Goal: Task Accomplishment & Management: Manage account settings

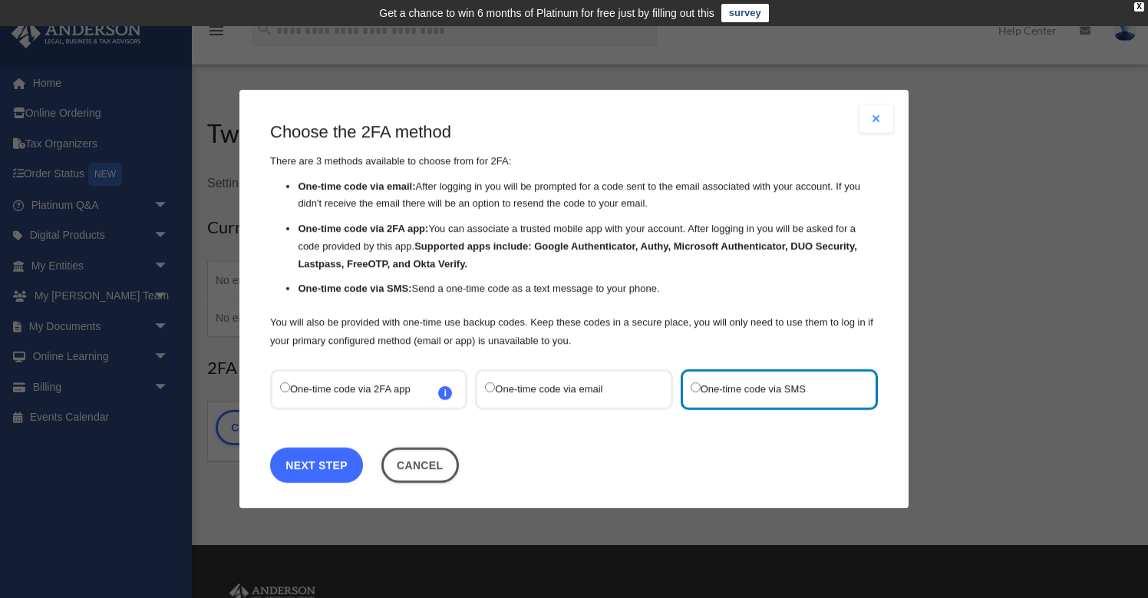
click at [312, 456] on link "Next Step" at bounding box center [316, 464] width 93 height 35
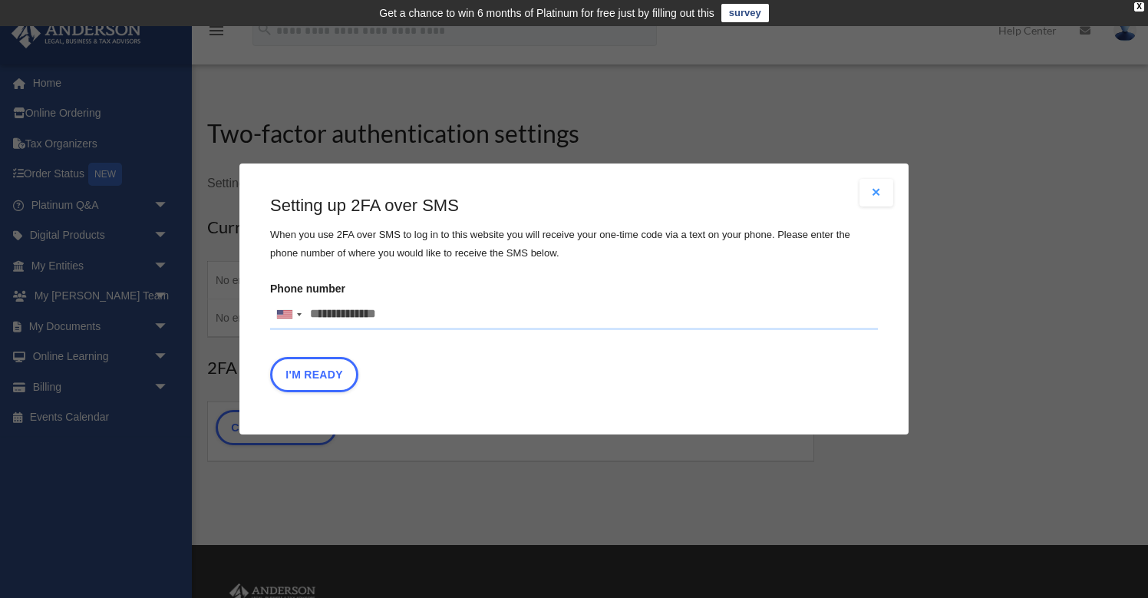
click at [396, 313] on input "Phone number [GEOGRAPHIC_DATA] +1 [GEOGRAPHIC_DATA] +44 [GEOGRAPHIC_DATA] (‫[GE…" at bounding box center [574, 314] width 608 height 31
type input "**********"
click at [320, 371] on button "I'm Ready" at bounding box center [314, 374] width 88 height 35
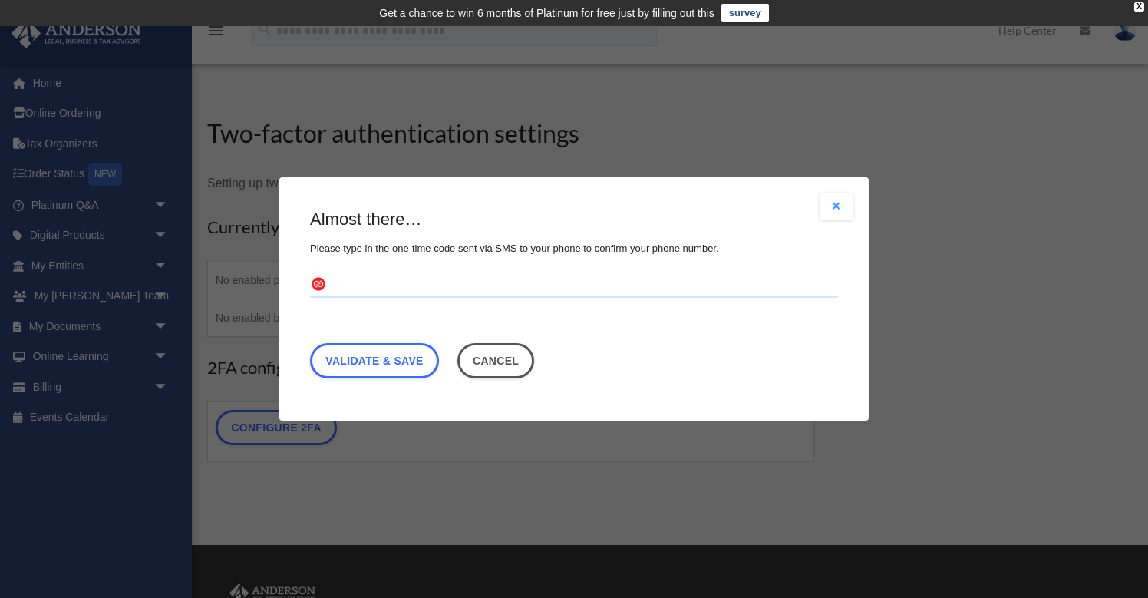
click at [329, 282] on input "text" at bounding box center [574, 285] width 528 height 25
type input "******"
click at [364, 360] on link "Validate & Save" at bounding box center [374, 360] width 129 height 35
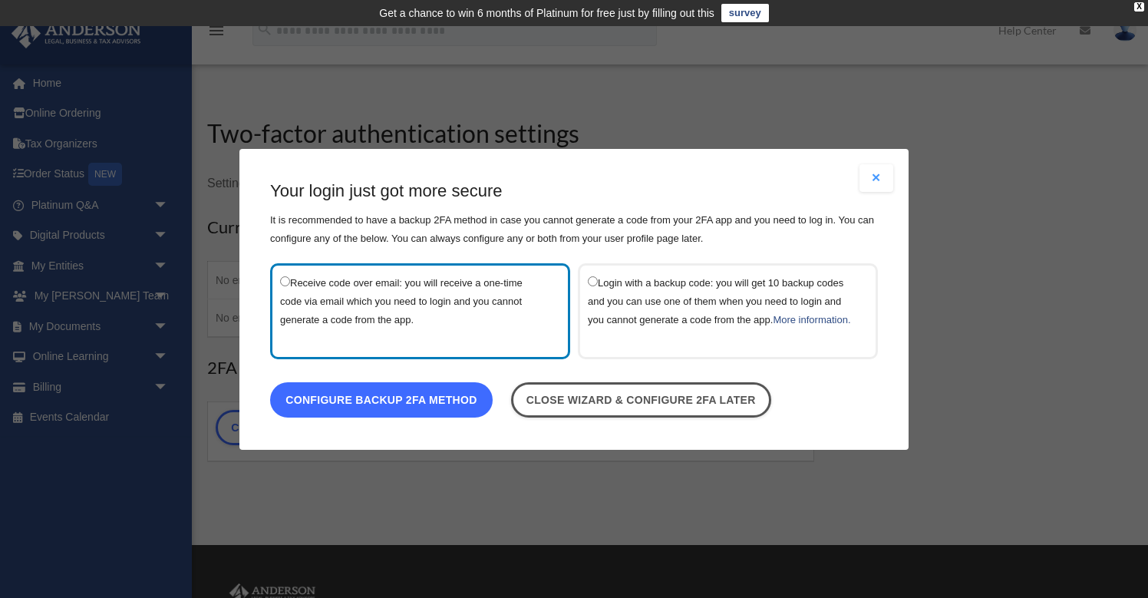
click at [381, 406] on link "Configure backup 2FA method" at bounding box center [381, 398] width 223 height 35
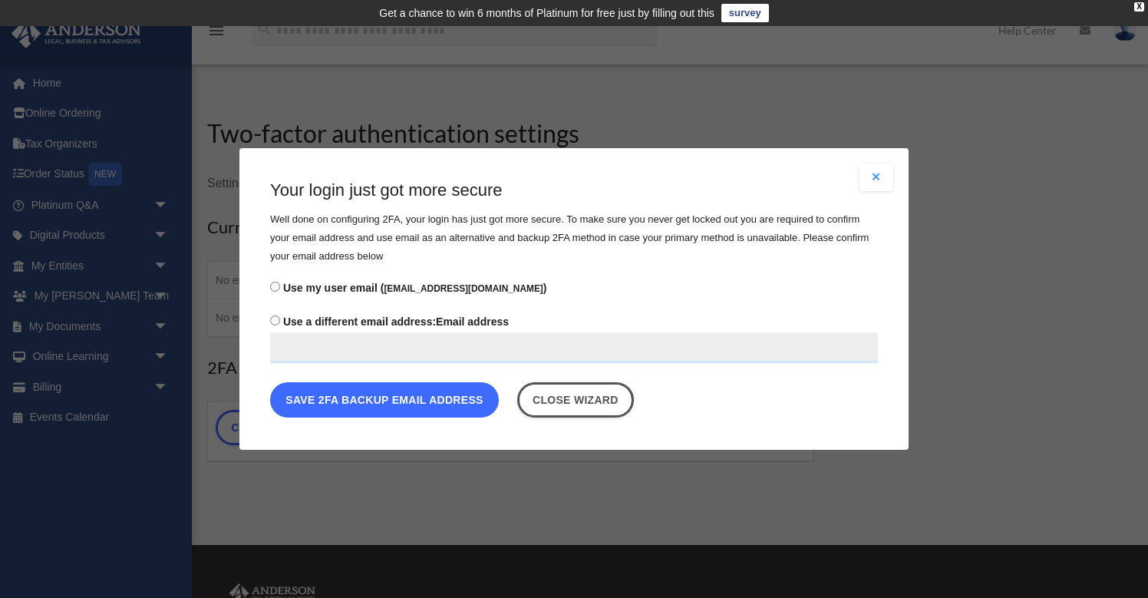
click at [372, 398] on button "Save 2FA backup email address" at bounding box center [384, 399] width 229 height 35
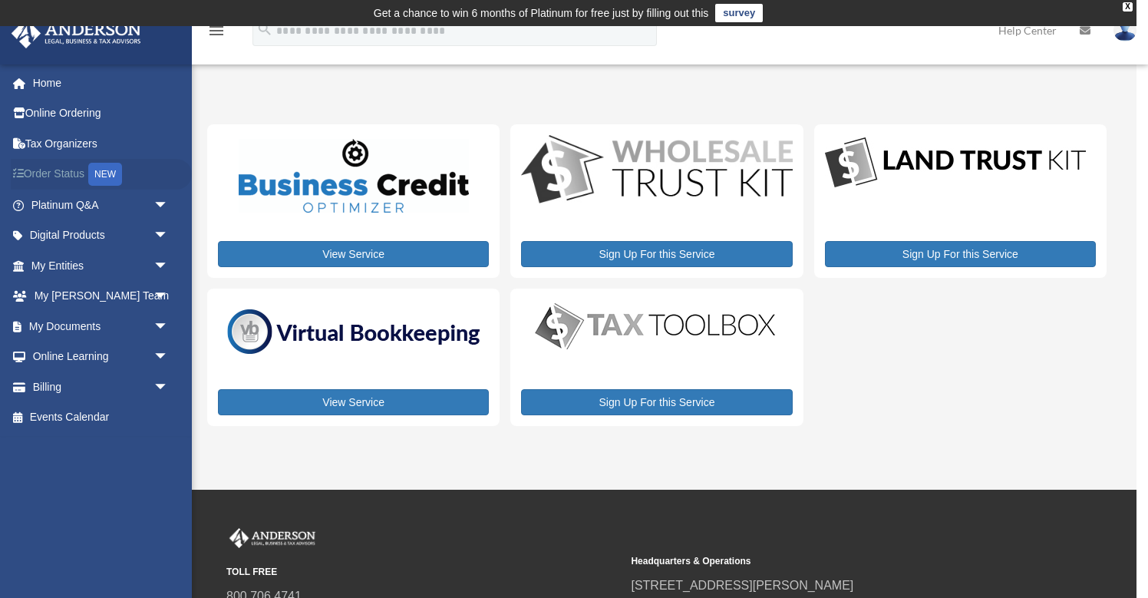
click at [68, 173] on link "Order Status NEW" at bounding box center [101, 174] width 181 height 31
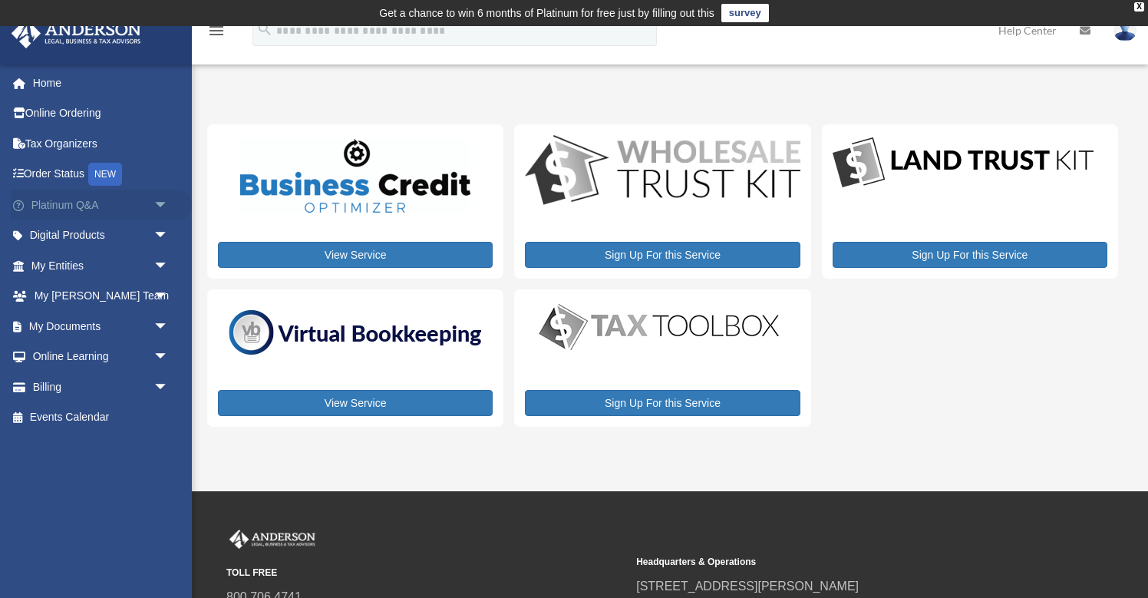
click at [71, 209] on link "Platinum Q&A arrow_drop_down" at bounding box center [101, 205] width 181 height 31
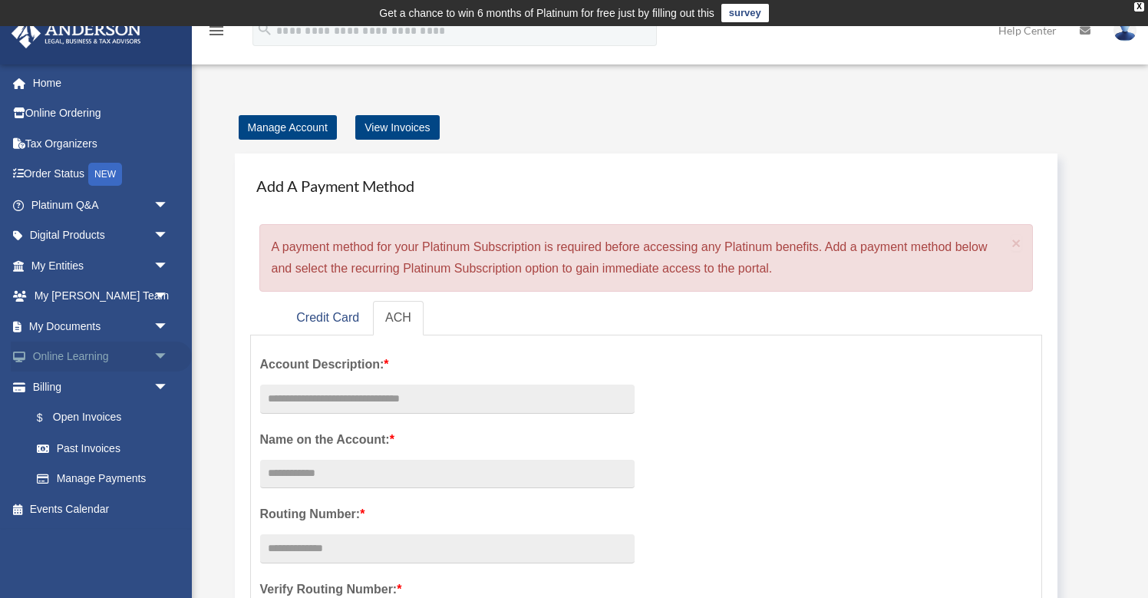
click at [115, 355] on link "Online Learning arrow_drop_down" at bounding box center [101, 356] width 181 height 31
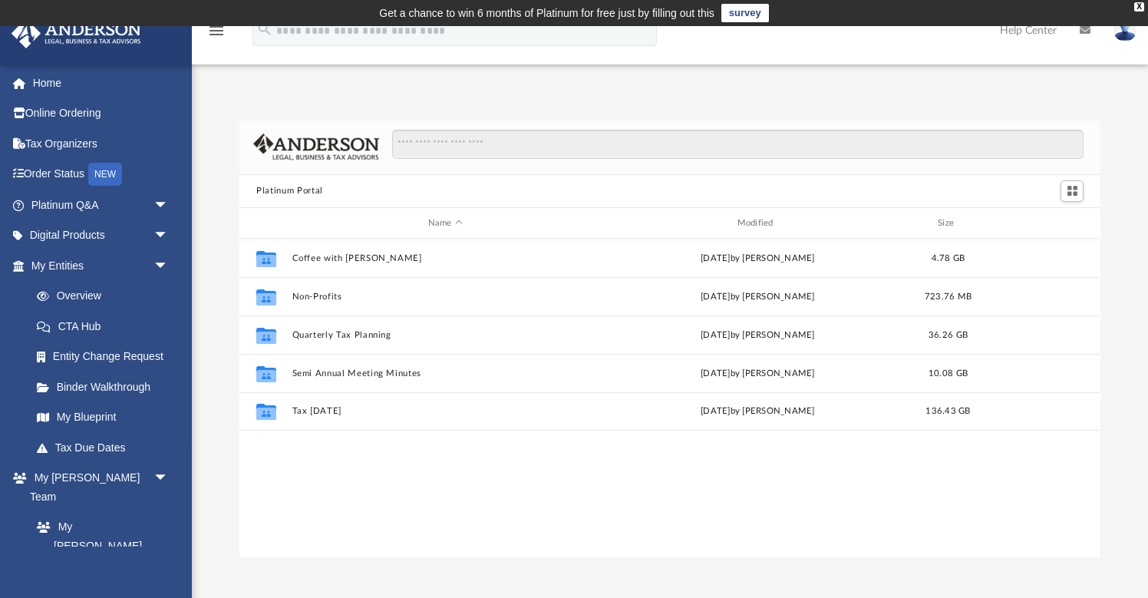
scroll to position [348, 860]
click at [458, 223] on span "Name" at bounding box center [459, 223] width 6 height 6
click at [1073, 186] on span "Switch to Grid View" at bounding box center [1072, 190] width 13 height 13
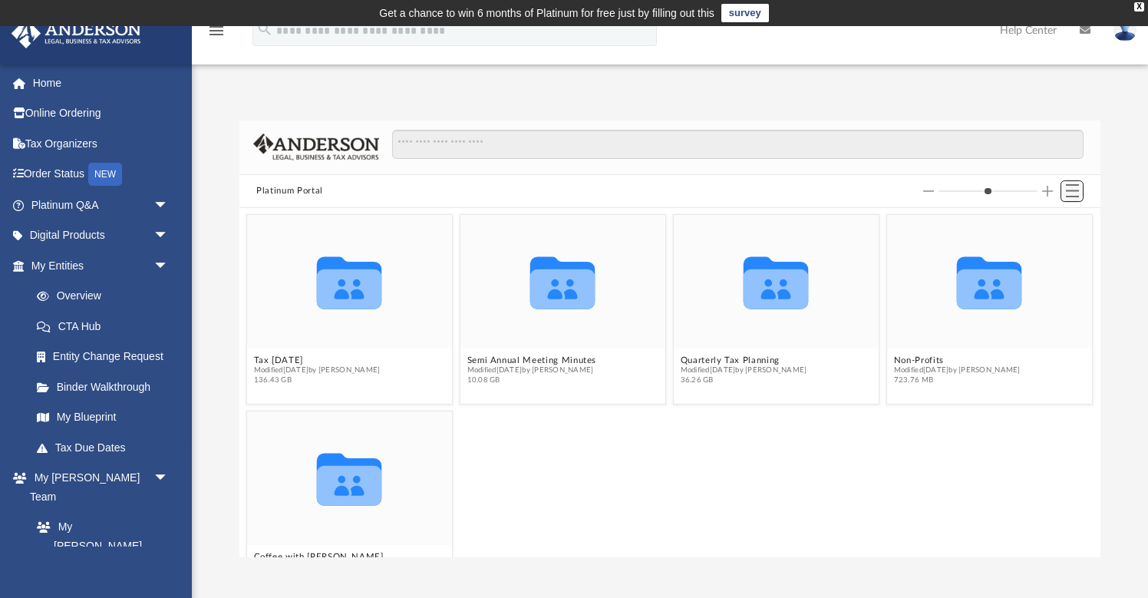
click at [1073, 186] on span "Switch to List View" at bounding box center [1072, 190] width 13 height 13
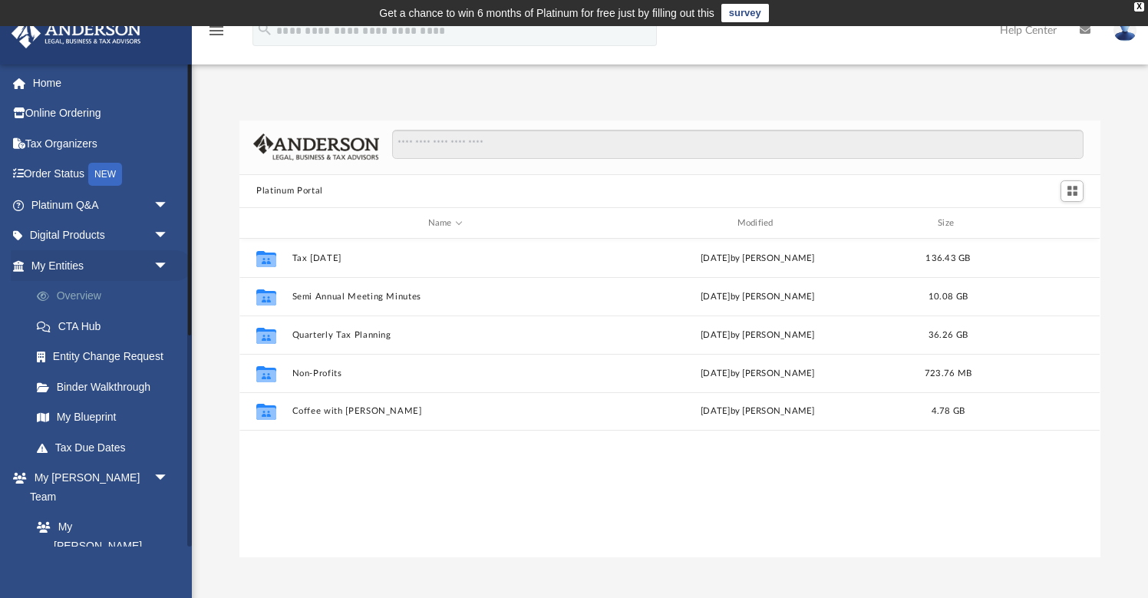
click at [80, 294] on link "Overview" at bounding box center [106, 296] width 170 height 31
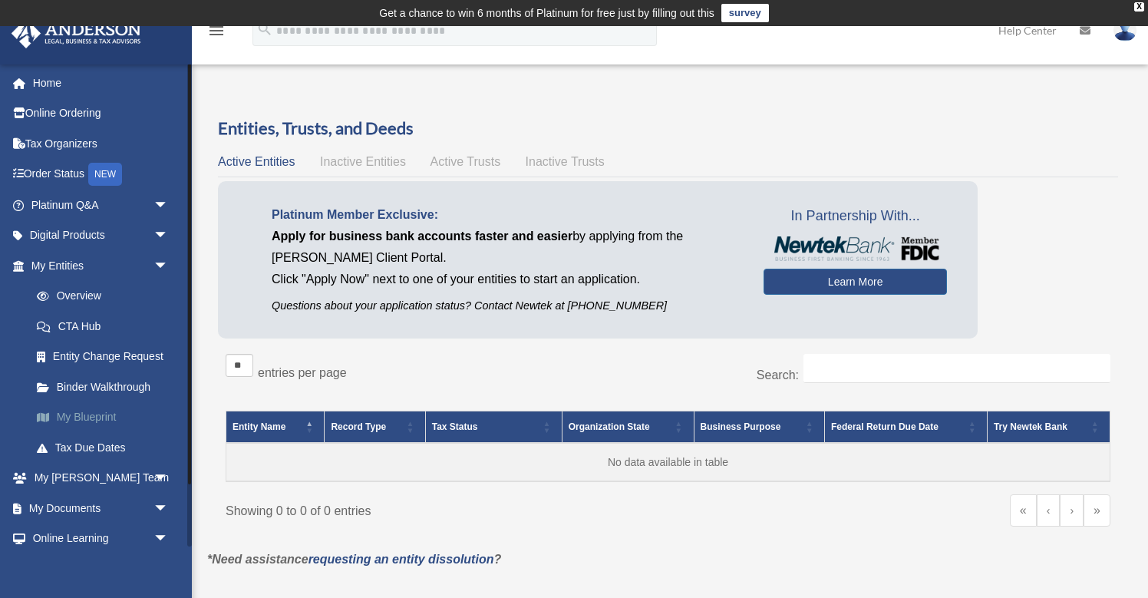
click at [94, 420] on link "My Blueprint" at bounding box center [106, 417] width 170 height 31
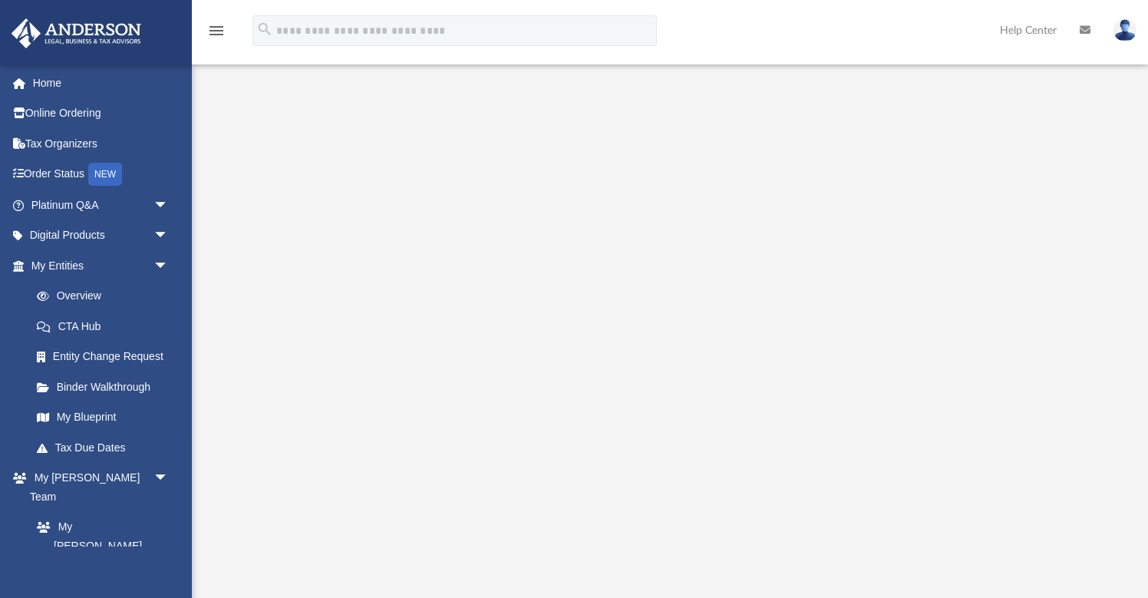
scroll to position [63, 0]
click at [216, 31] on icon "menu" at bounding box center [216, 30] width 18 height 18
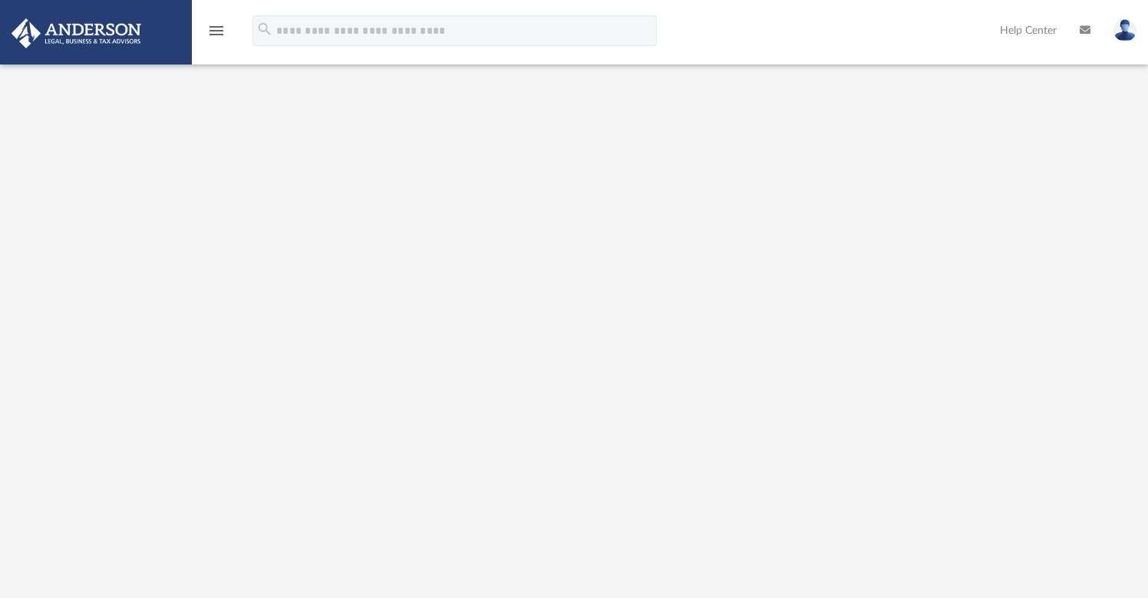
click at [1086, 30] on icon at bounding box center [1085, 30] width 11 height 11
click at [1127, 31] on img at bounding box center [1124, 30] width 23 height 22
click at [1028, 30] on link "Help Center" at bounding box center [1028, 30] width 80 height 61
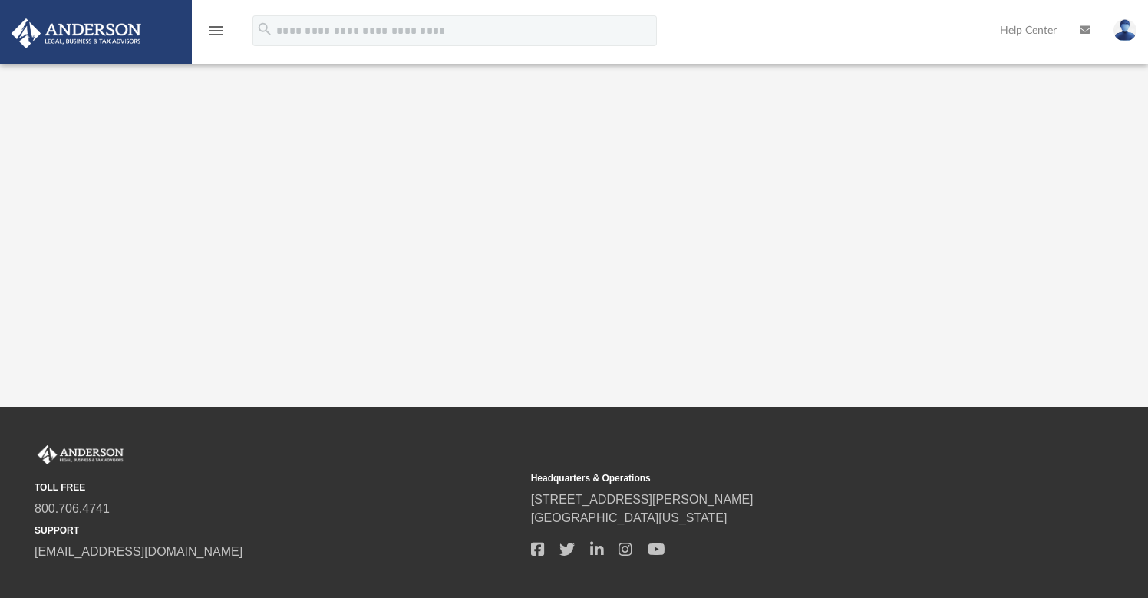
scroll to position [385, 0]
